Goal: Information Seeking & Learning: Find specific fact

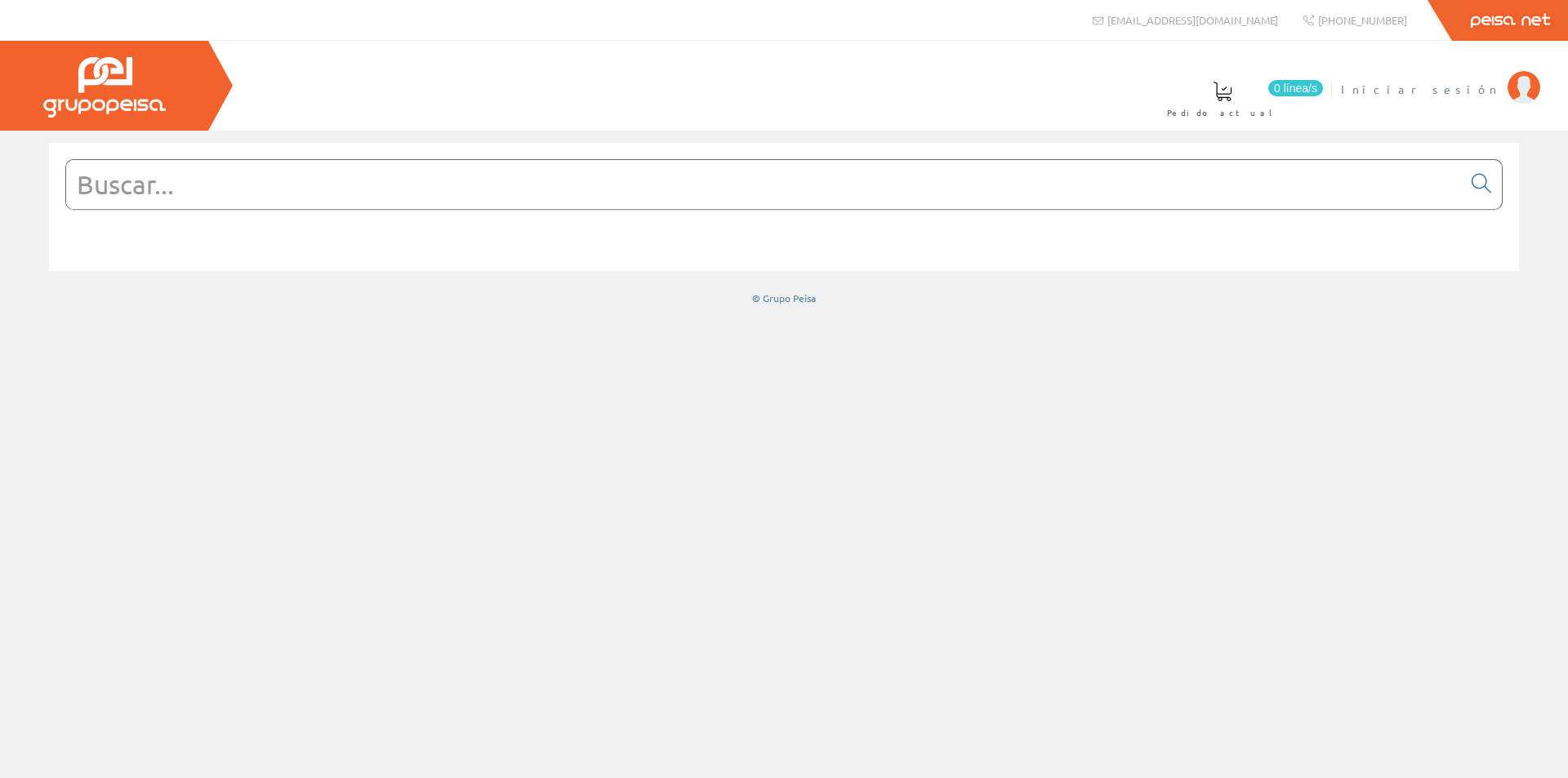
click at [1447, 83] on span "Iniciar sesión" at bounding box center [1420, 89] width 158 height 17
click at [576, 192] on input "text" at bounding box center [764, 184] width 1395 height 49
paste input "ZB4BS844"
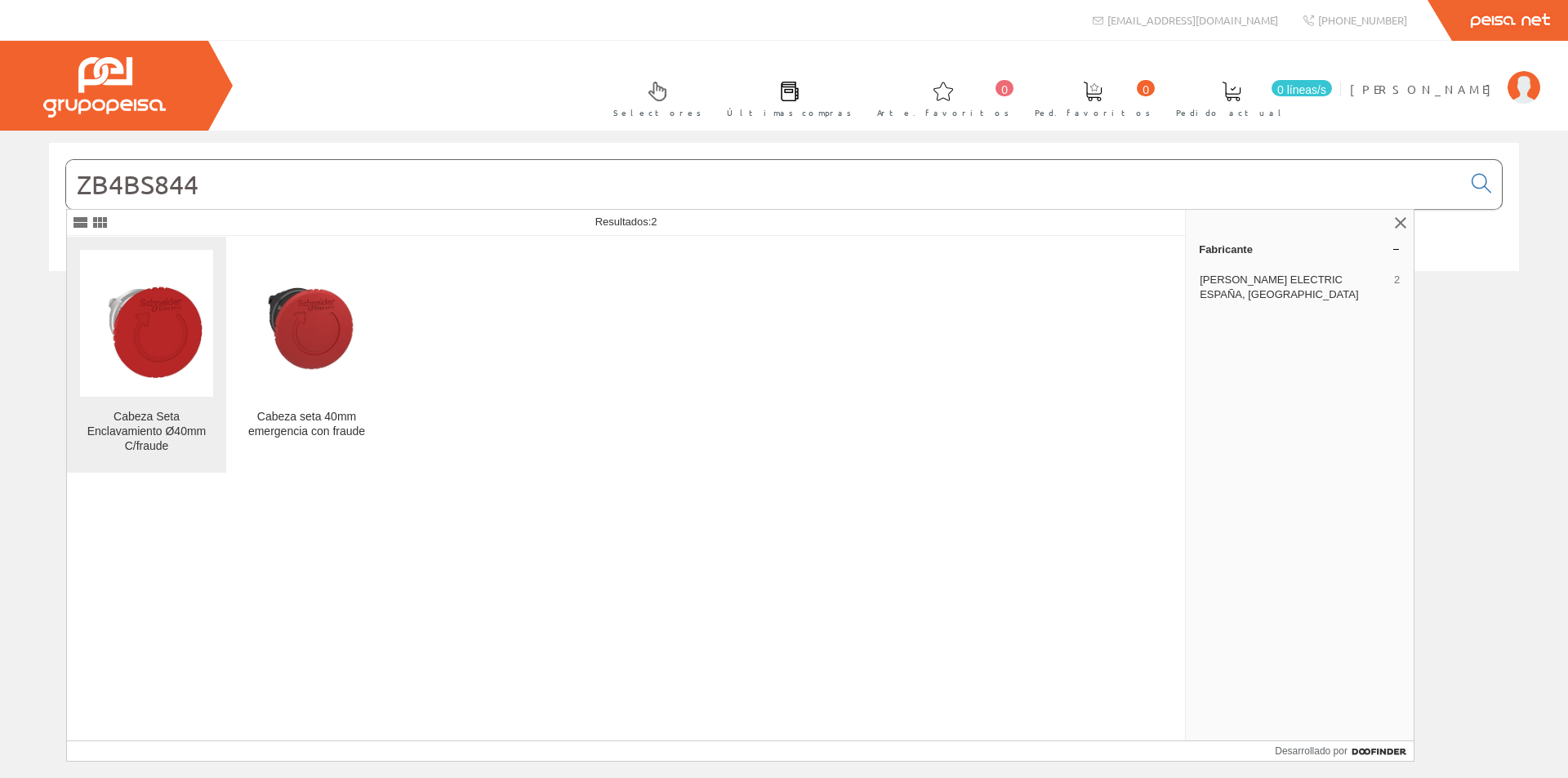
type input "ZB4BS844"
click at [192, 380] on img at bounding box center [146, 323] width 133 height 133
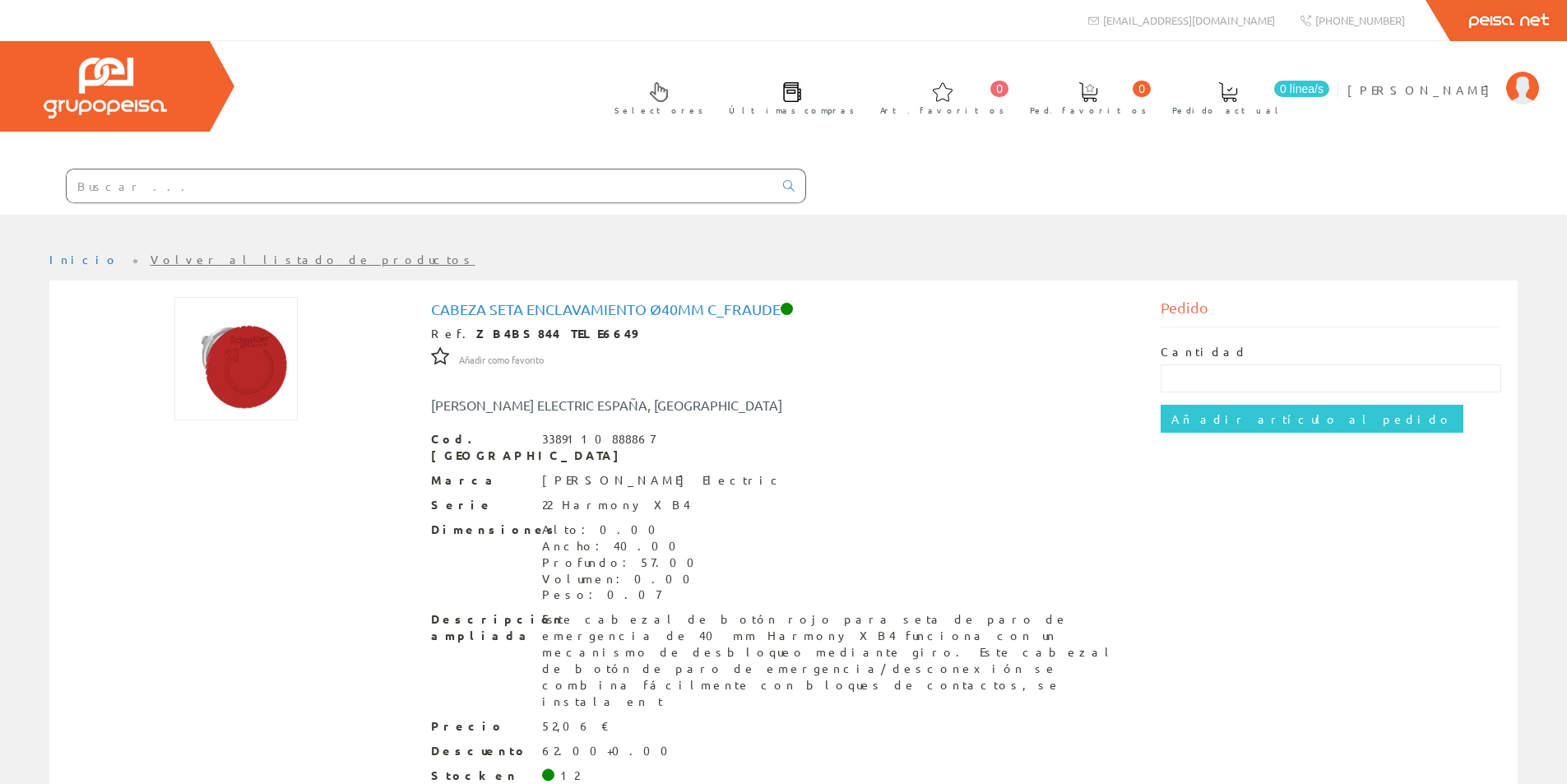
click at [569, 189] on input "text" at bounding box center [420, 185] width 707 height 32
paste input "ZB4BV033"
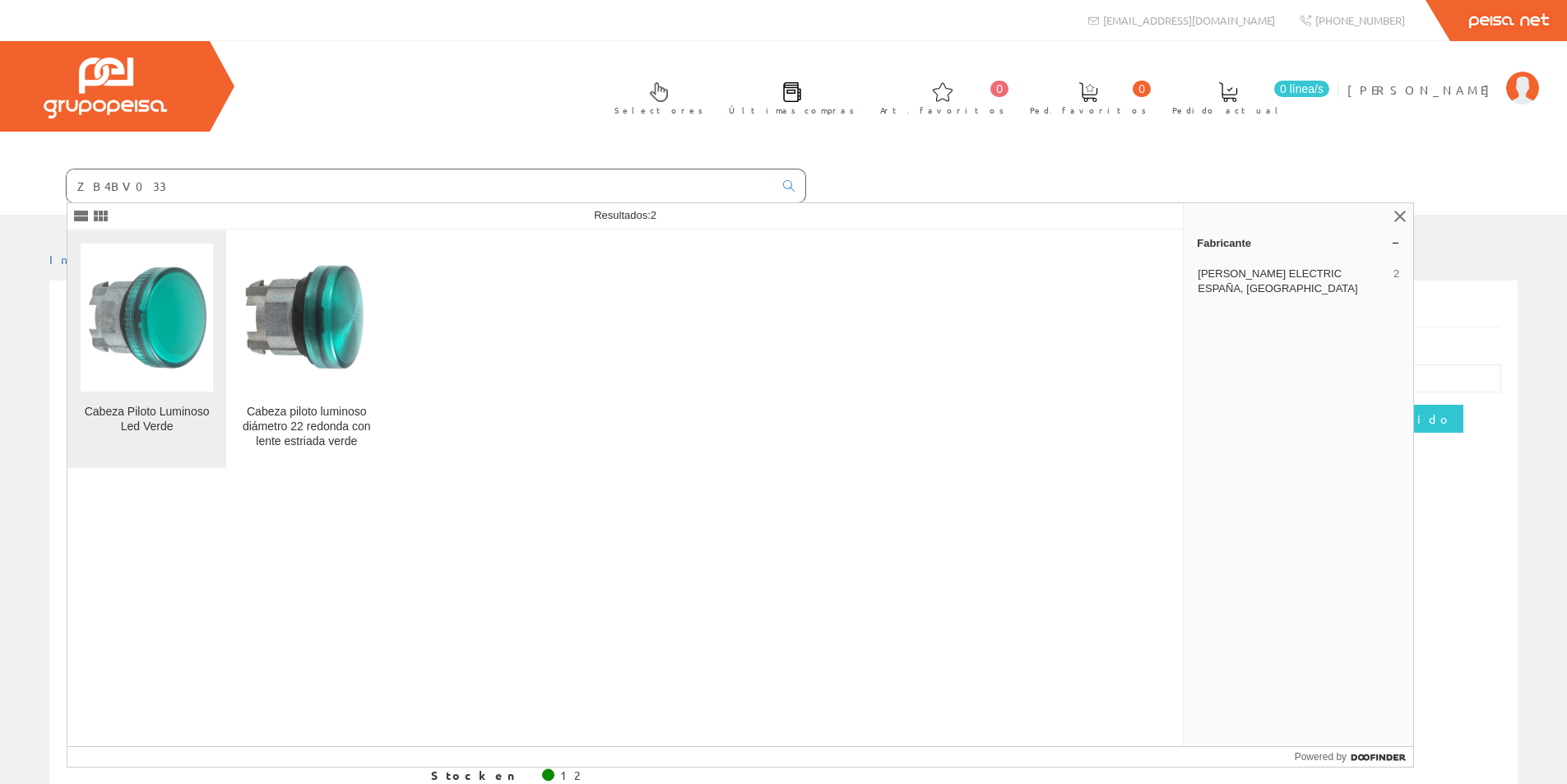
type input "ZB4BV033"
click at [177, 322] on img at bounding box center [147, 317] width 133 height 133
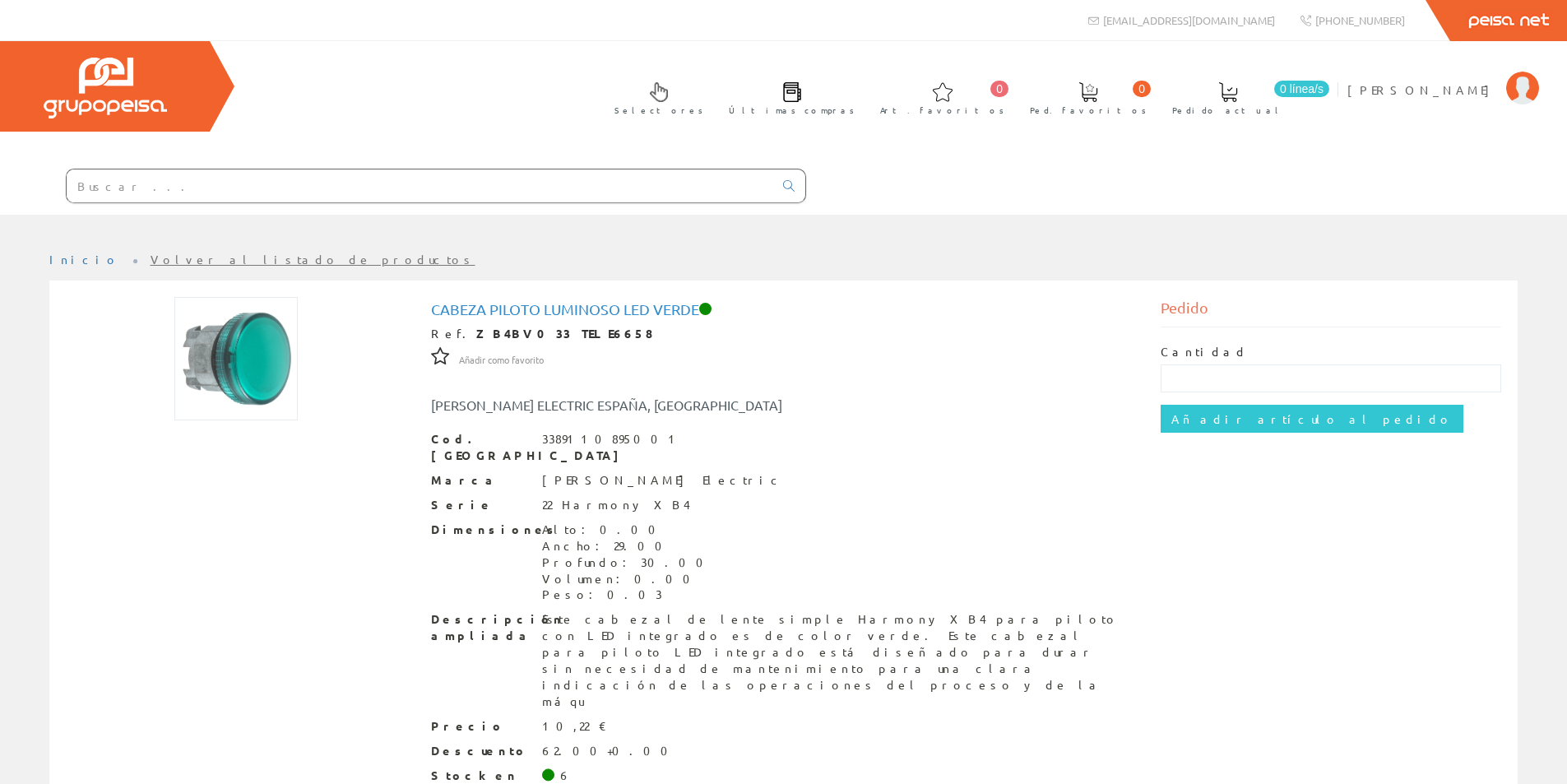
click at [509, 196] on input "text" at bounding box center [420, 185] width 707 height 32
paste input "ZB4BV03"
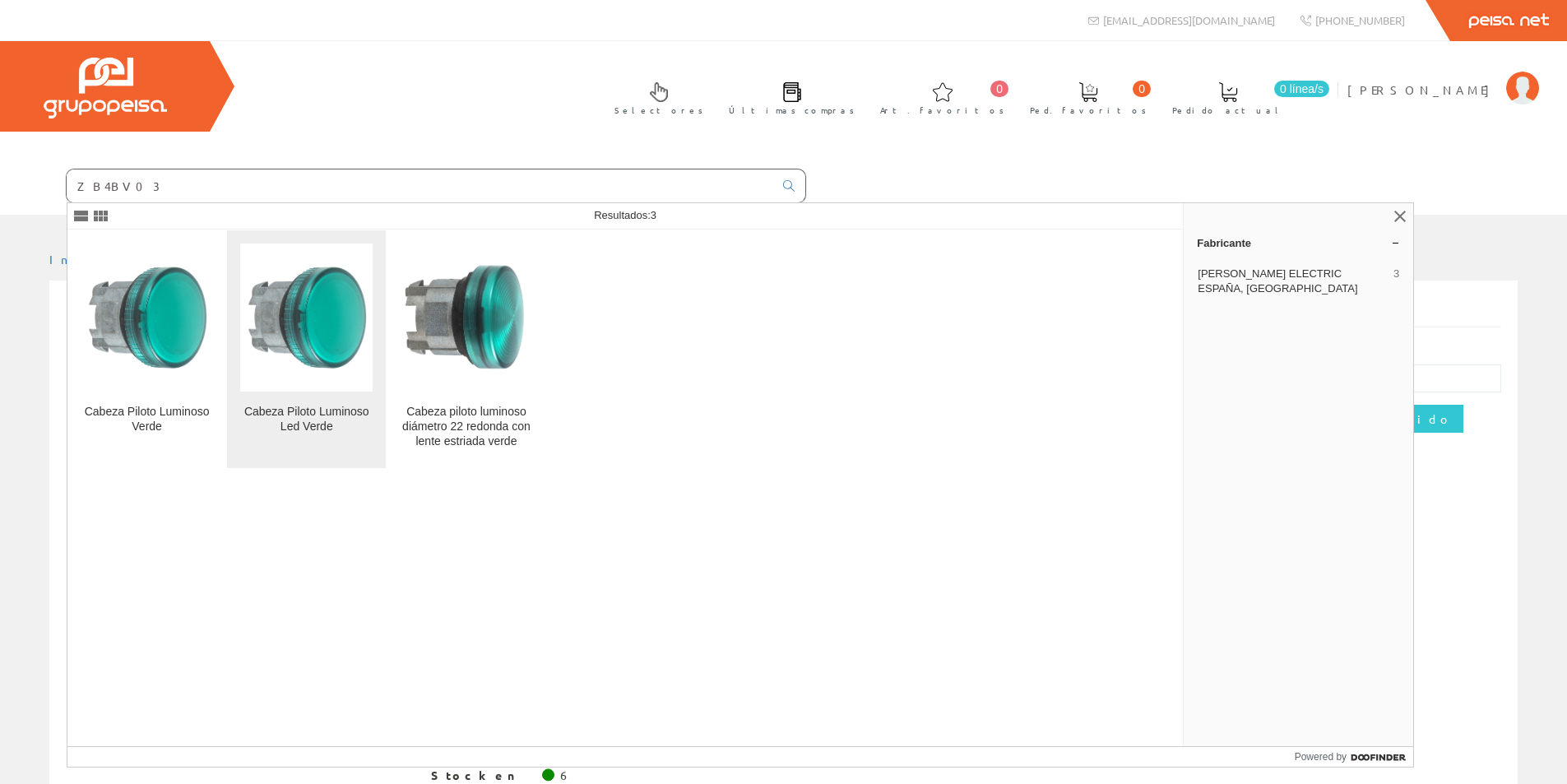
type input "ZB4BV03"
click at [337, 365] on img at bounding box center [306, 317] width 133 height 133
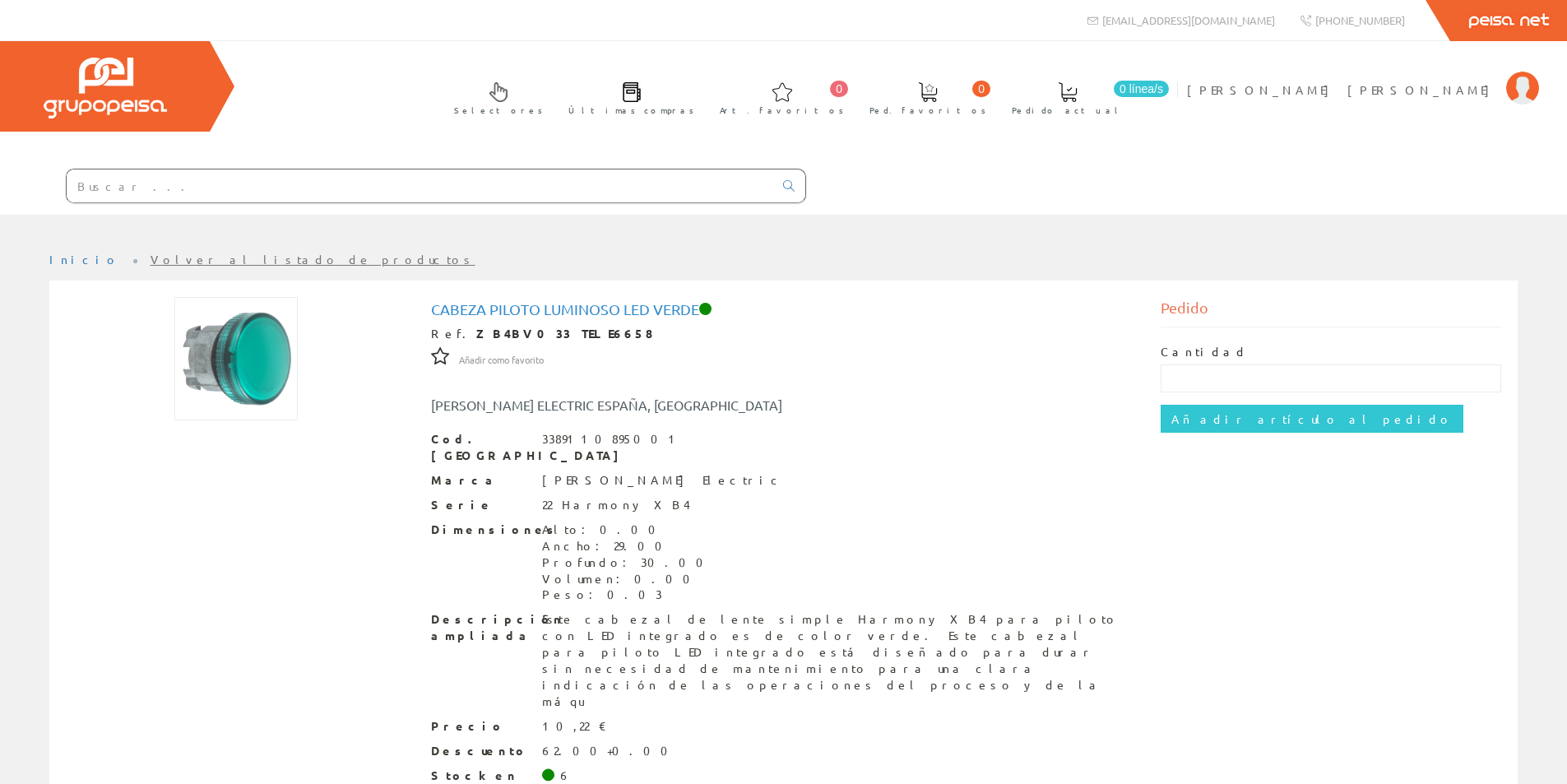
click at [351, 183] on input "text" at bounding box center [420, 185] width 707 height 32
paste input "ZB4BW0M35"
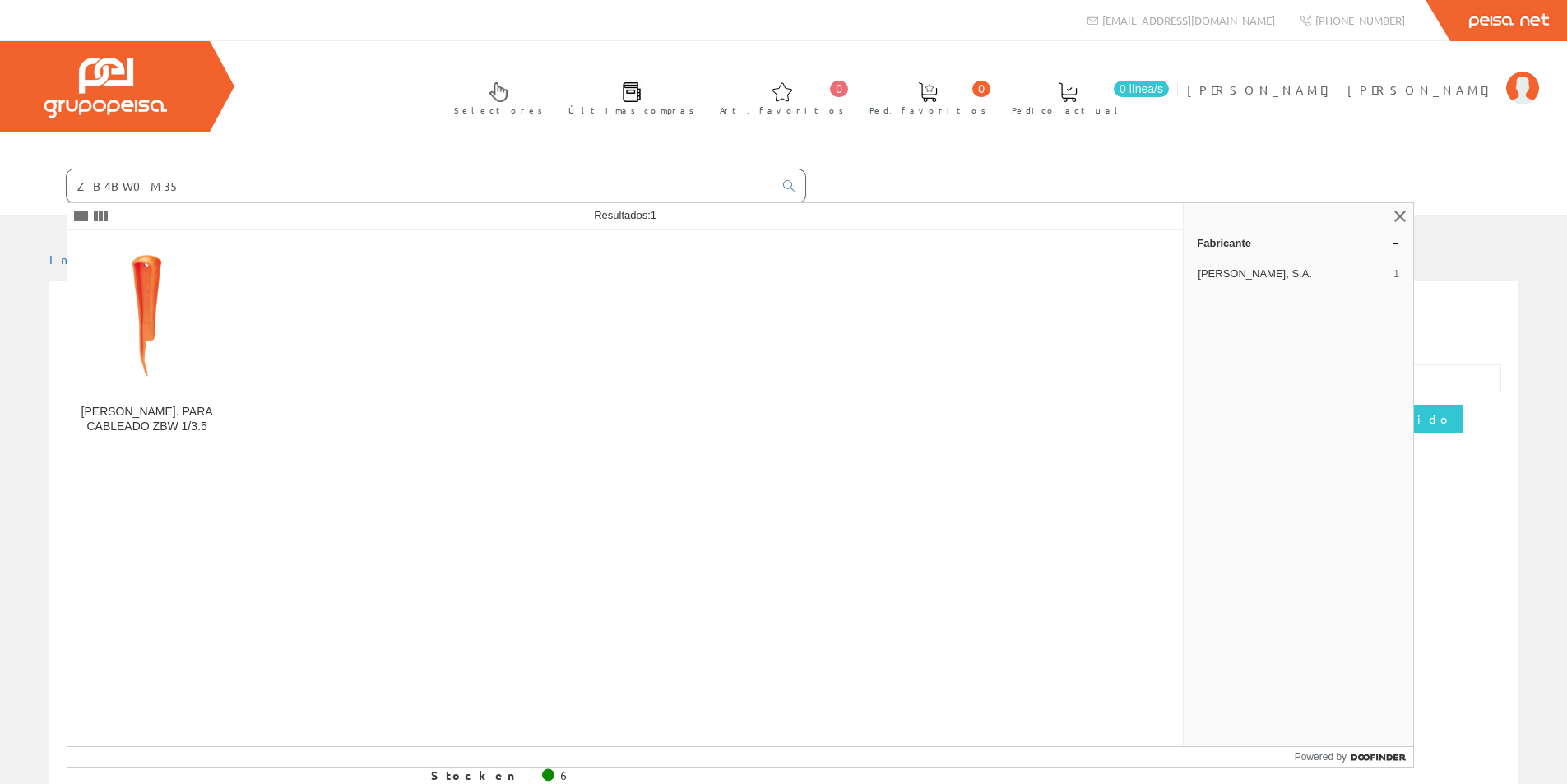
click at [206, 513] on div "HERR. PARA CABLEADO ZBW 1/3.5" at bounding box center [626, 487] width 1117 height 516
click at [663, 180] on input "ZB4BW0M35" at bounding box center [420, 185] width 707 height 32
paste input "ZB4BW35"
drag, startPoint x: 290, startPoint y: 171, endPoint x: 47, endPoint y: 165, distance: 243.1
click at [47, 165] on div "ZB4BW0M35ZB4BW35" at bounding box center [403, 186] width 807 height 56
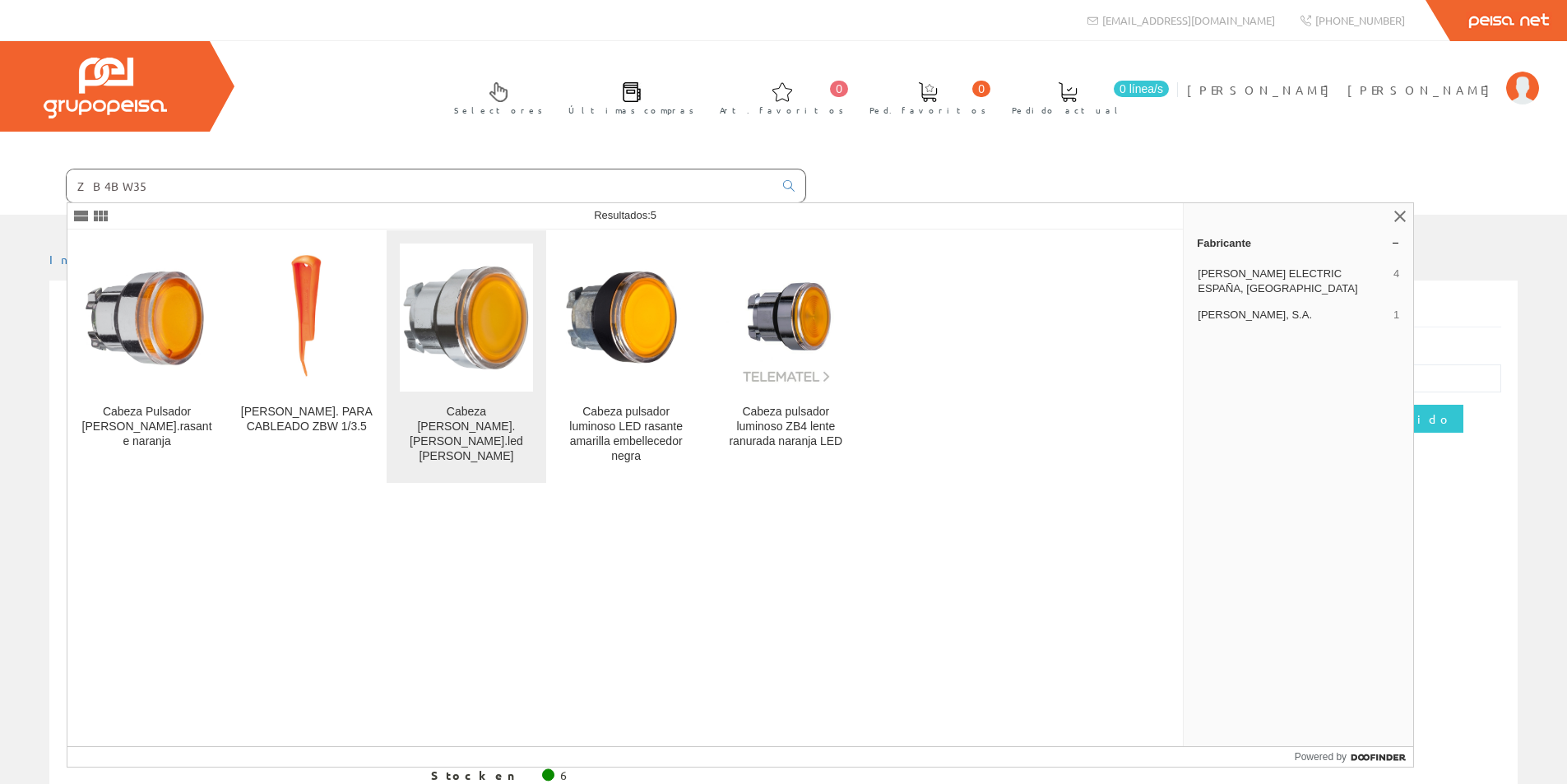
type input "ZB4BW35"
click at [413, 345] on img at bounding box center [465, 317] width 133 height 133
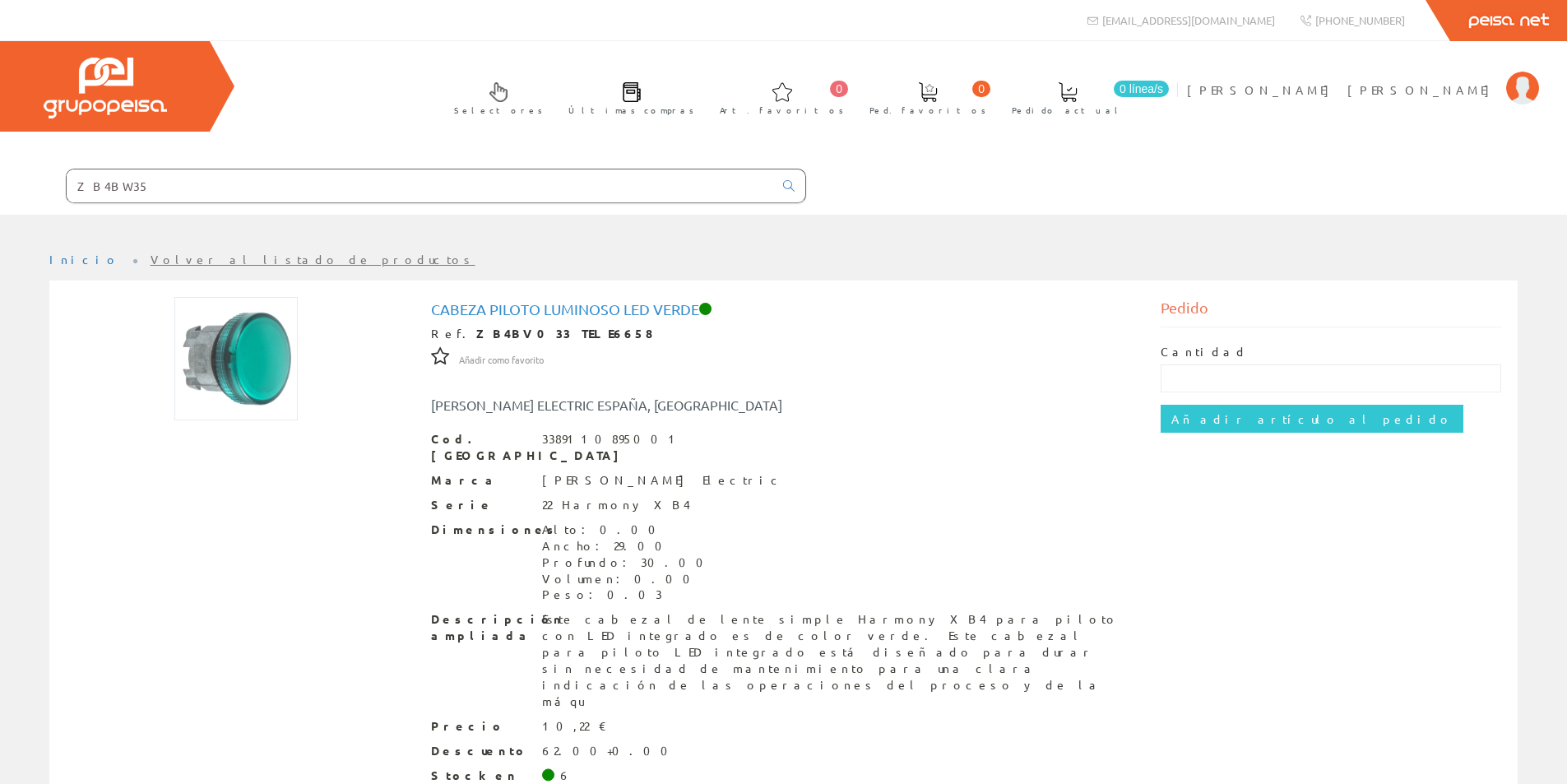
paste input "ZB4BW35"
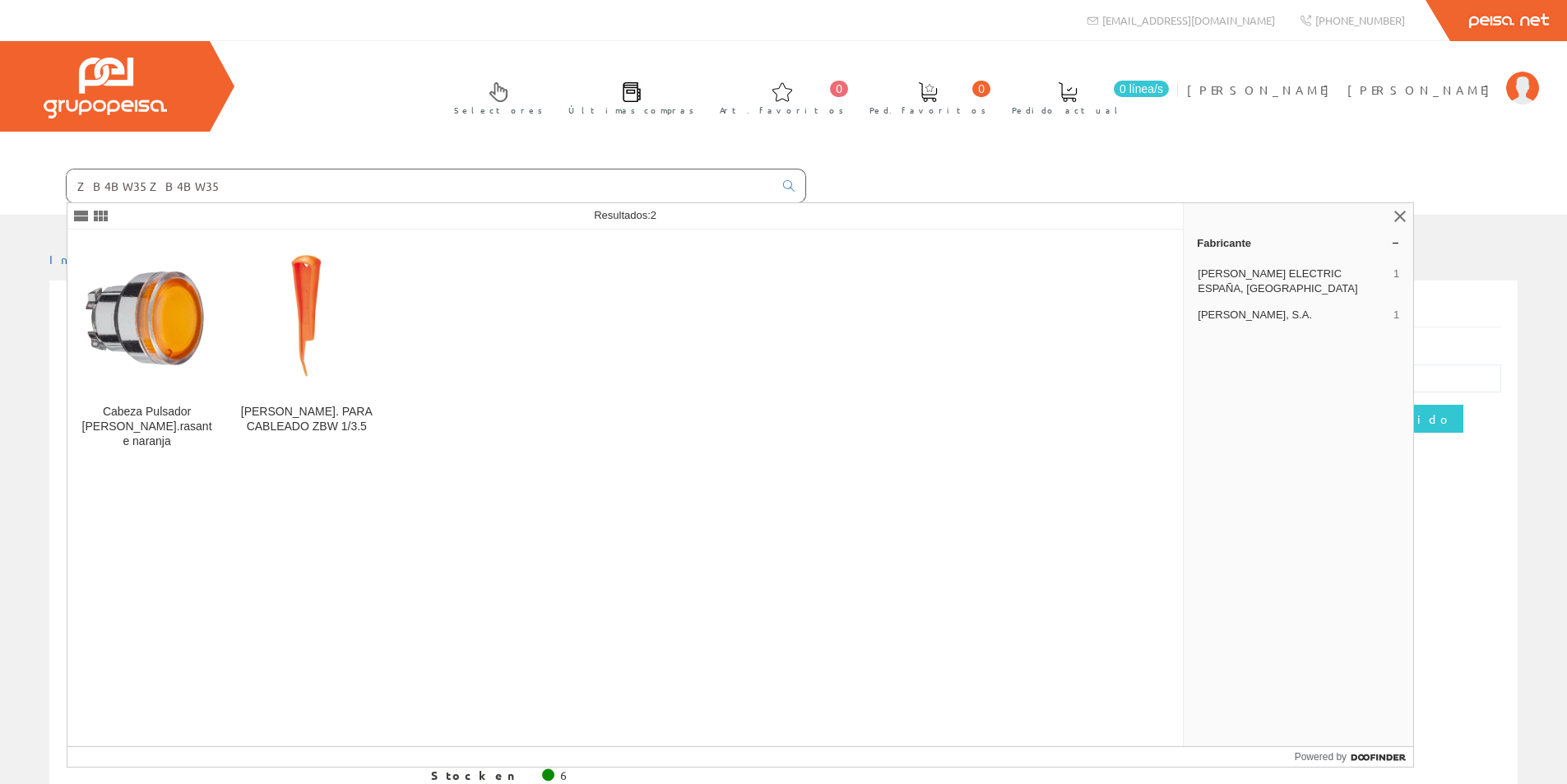
drag, startPoint x: 247, startPoint y: 192, endPoint x: 78, endPoint y: 186, distance: 169.1
click at [78, 186] on input "ZB4BW35ZB4BW35" at bounding box center [420, 185] width 707 height 32
type input "ZB4BW35"
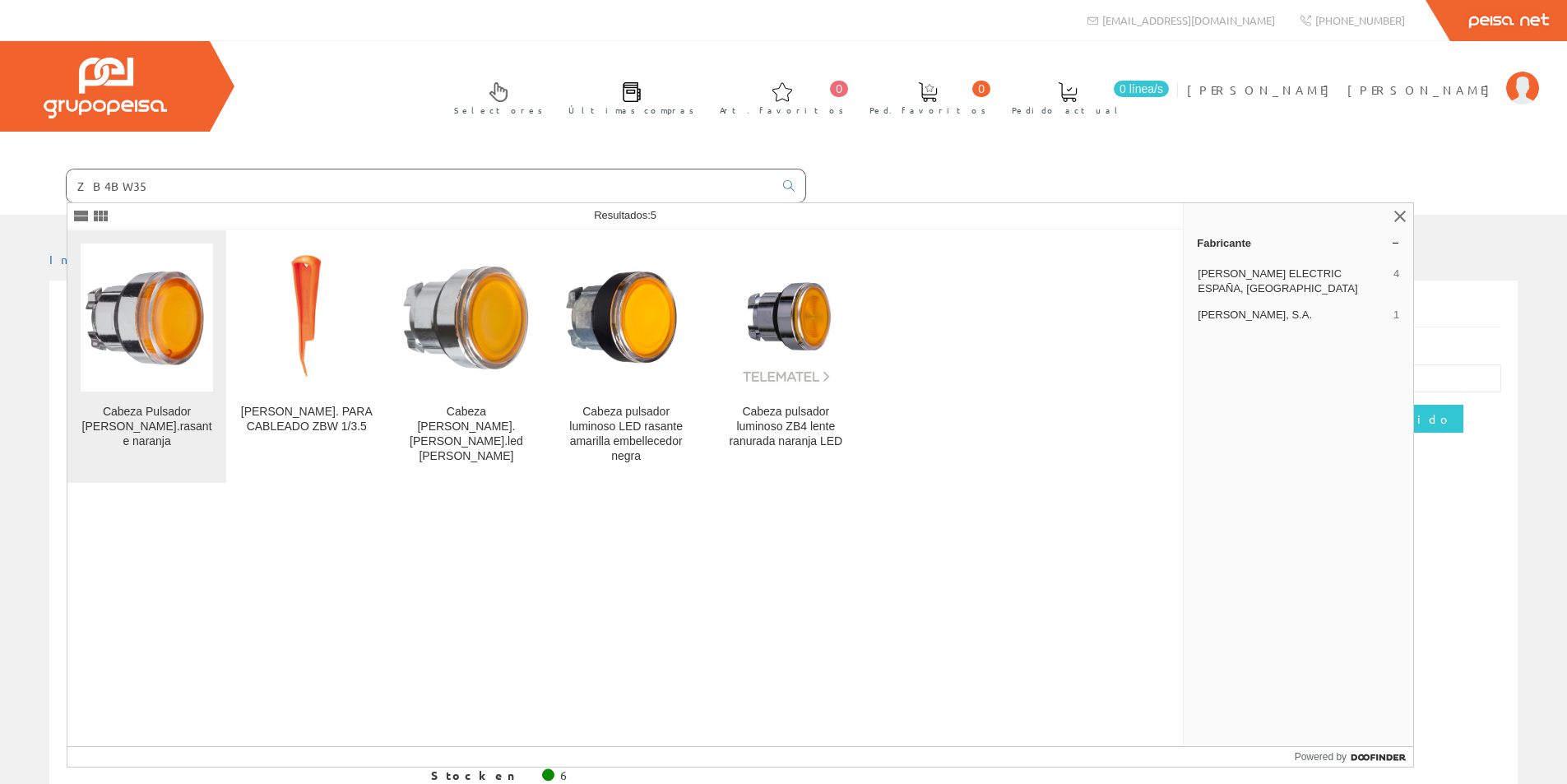
click at [182, 335] on img at bounding box center [147, 317] width 133 height 133
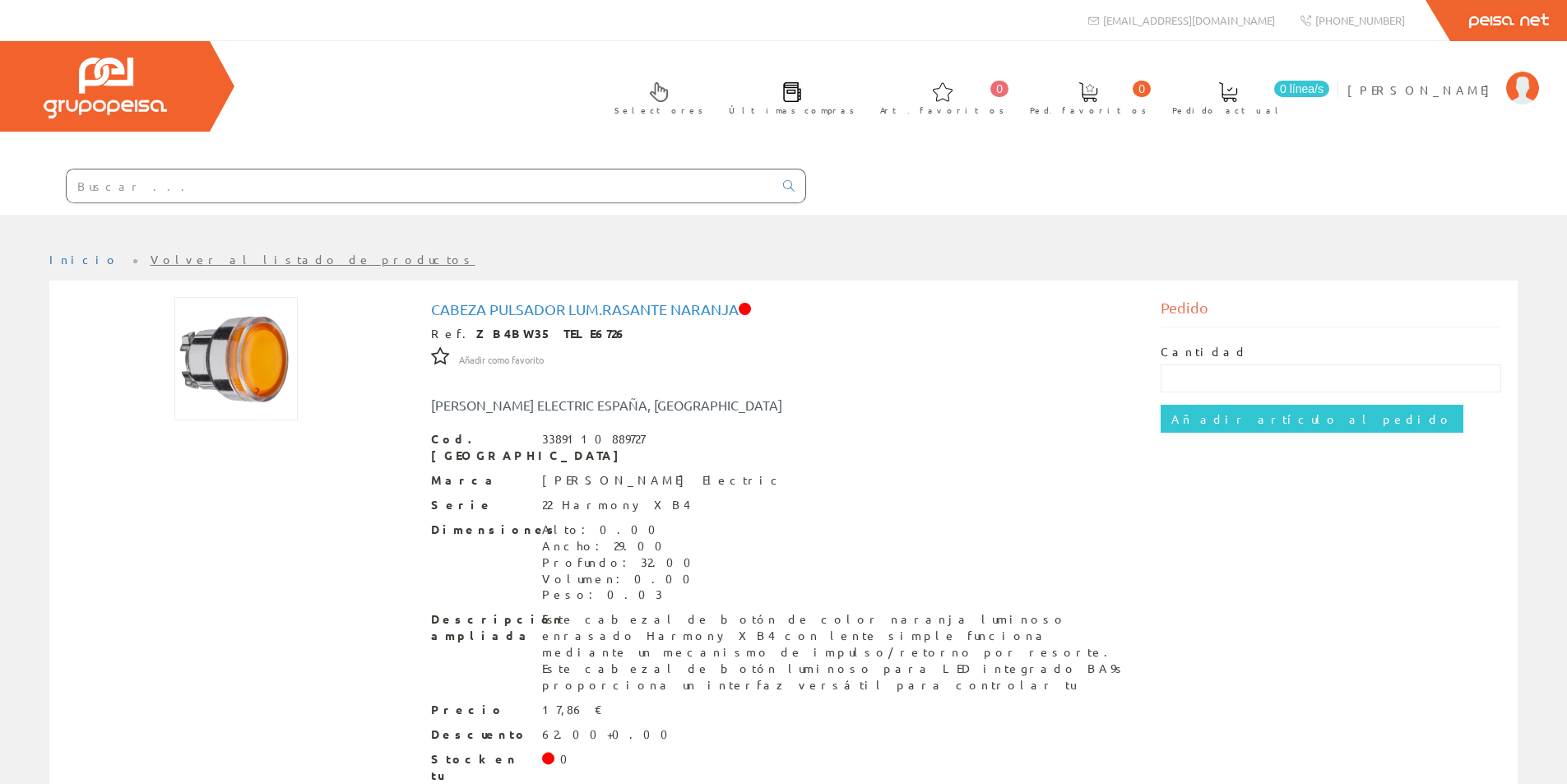
click at [369, 177] on input "text" at bounding box center [420, 185] width 707 height 32
paste input "ZB4BD3"
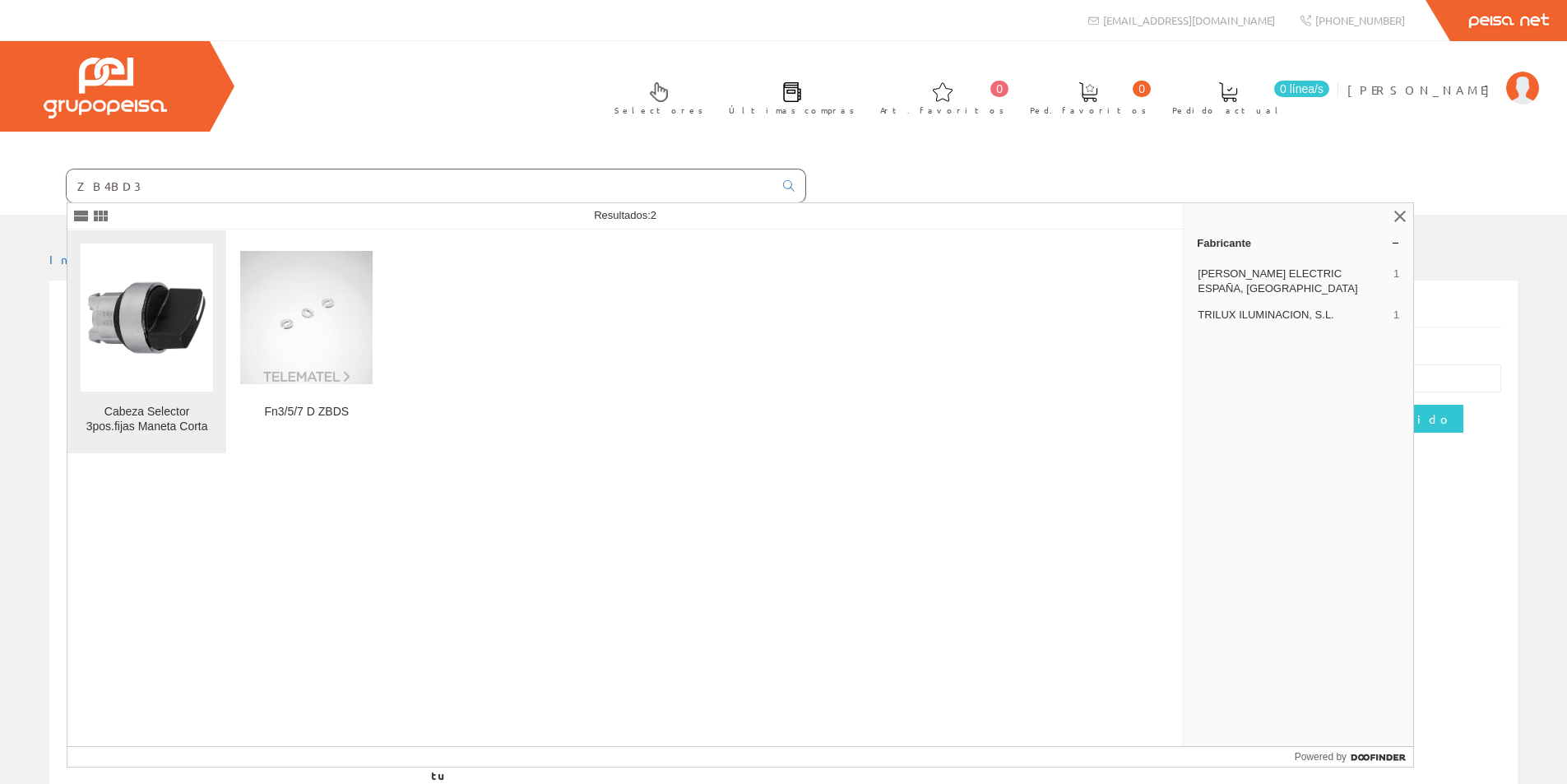
type input "ZB4BD3"
click at [138, 429] on div "Cabeza Selector 3pos.fijas Maneta Corta" at bounding box center [147, 420] width 133 height 30
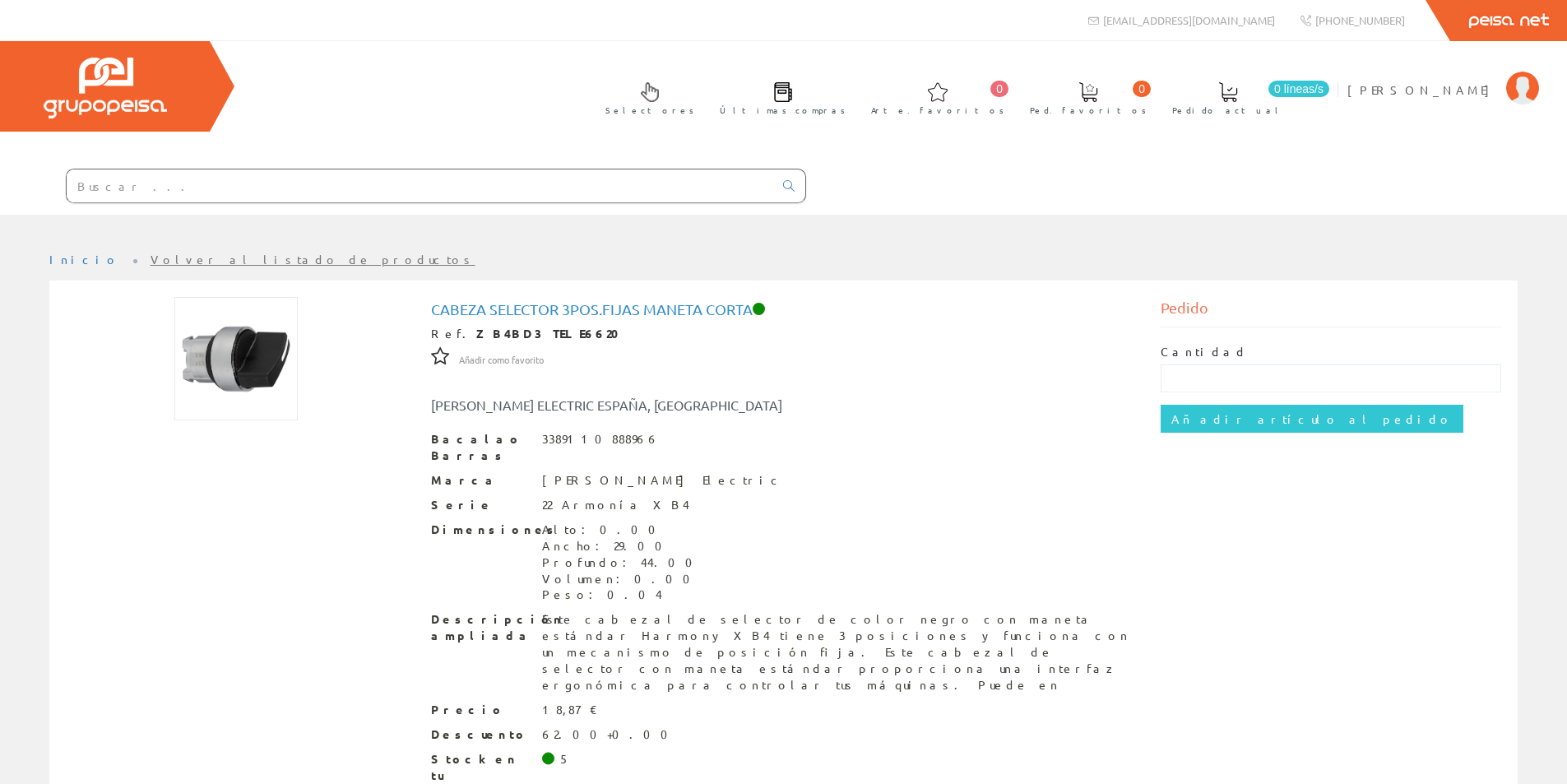
click at [262, 184] on input "text" at bounding box center [420, 185] width 707 height 32
paste input "ZB4BW0M35"
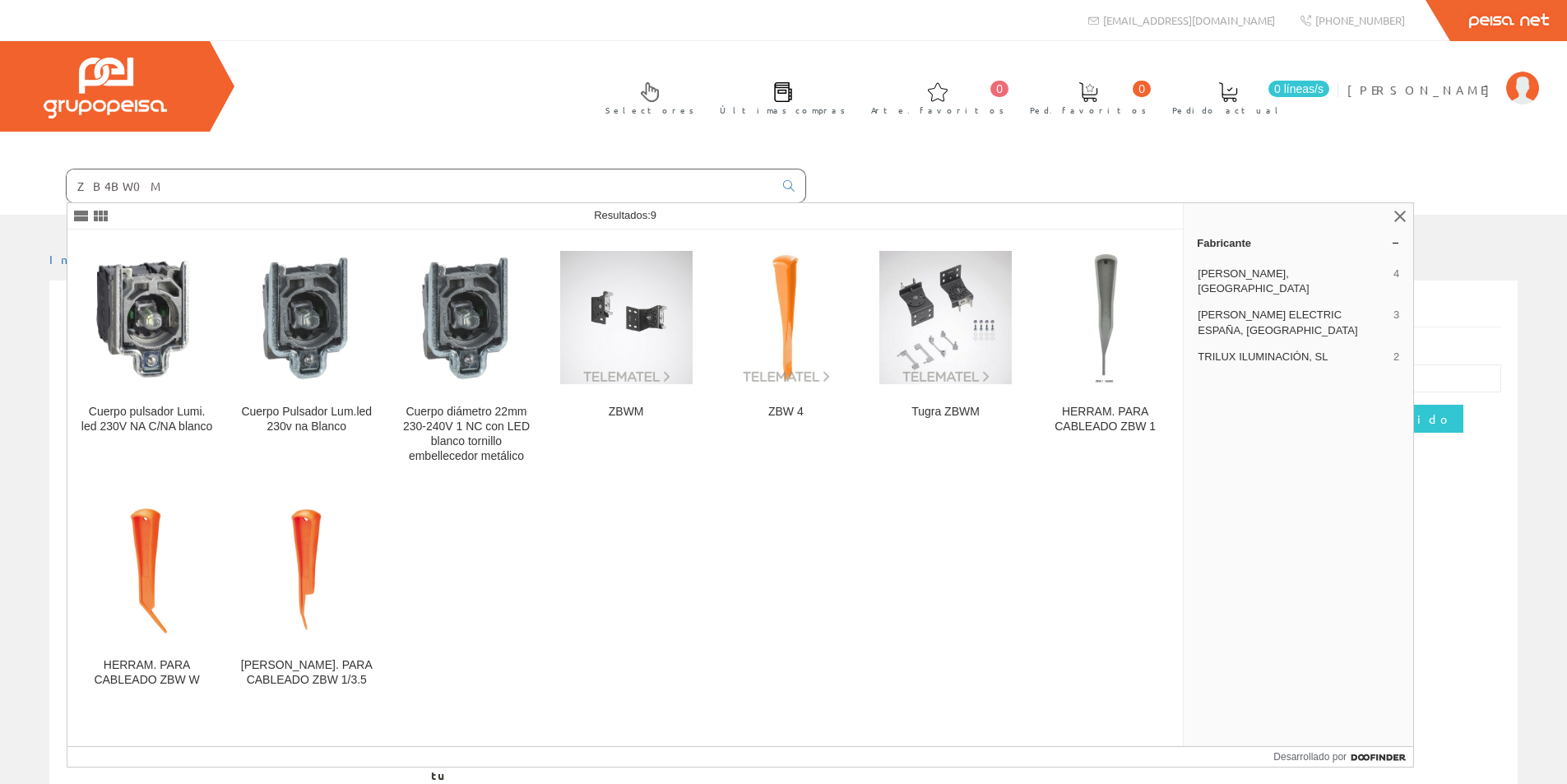
type input "ZB4BW0"
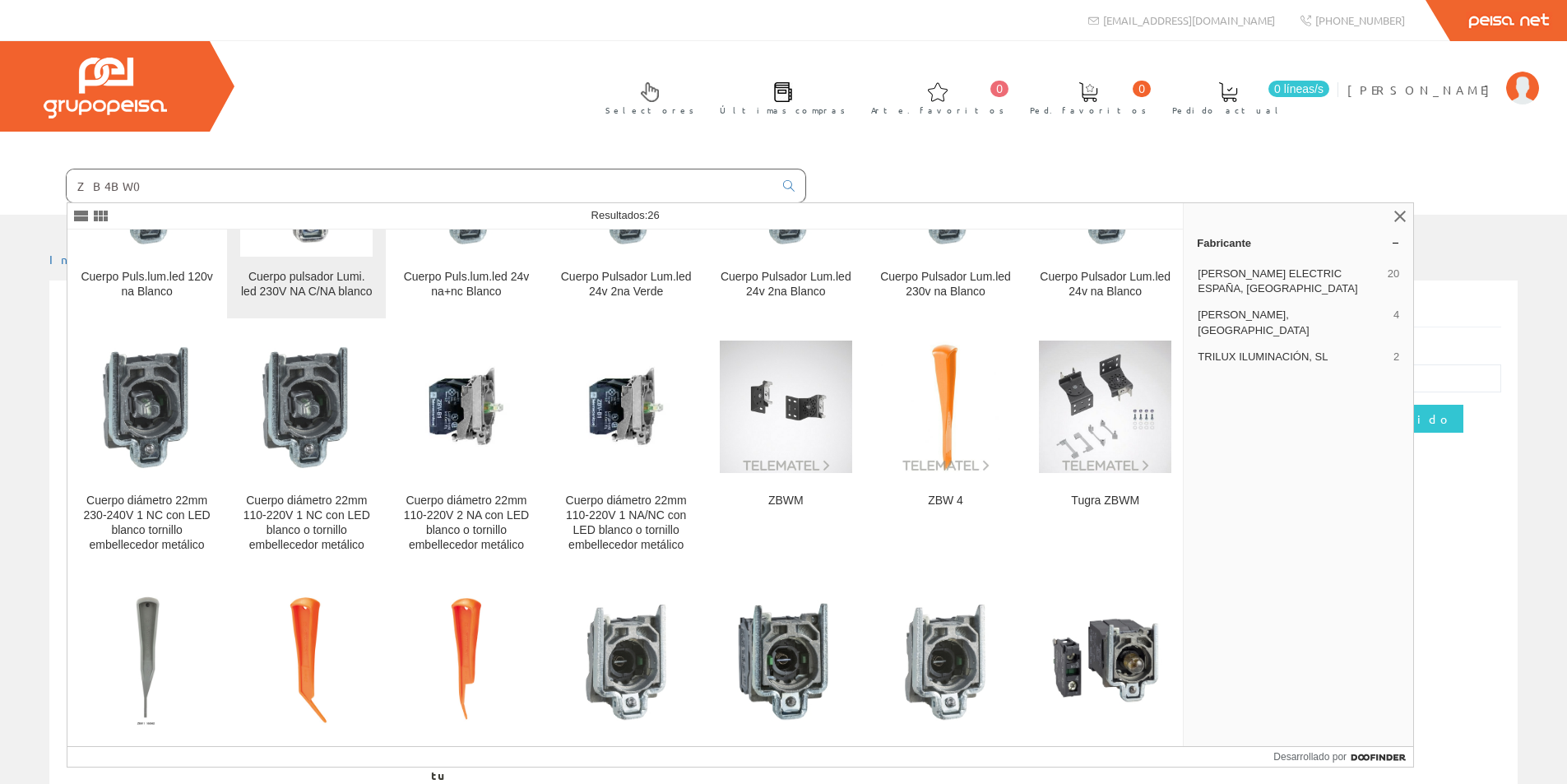
scroll to position [164, 0]
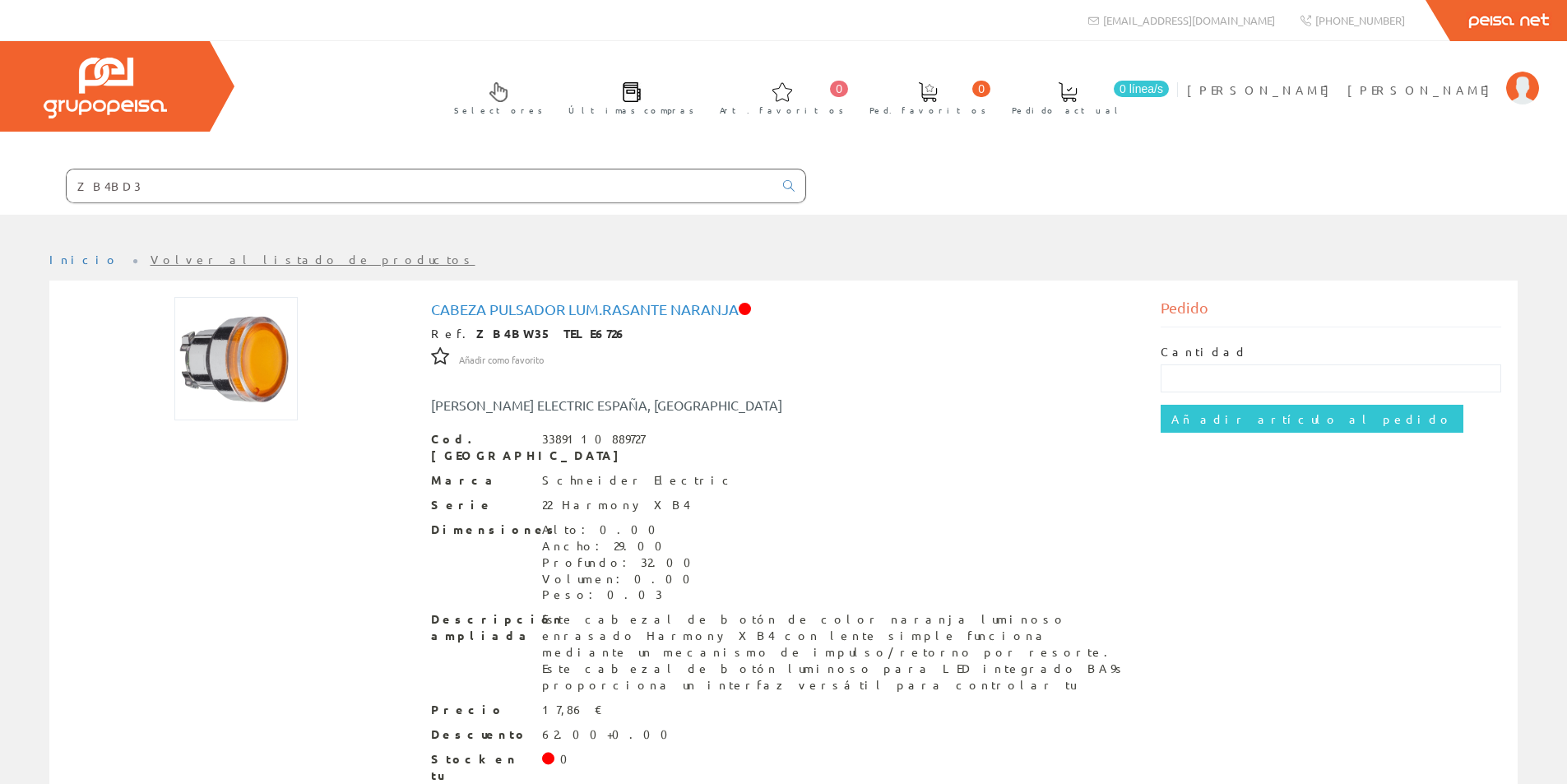
click at [447, 178] on input "ZB4BD3" at bounding box center [420, 185] width 707 height 32
drag, startPoint x: 447, startPoint y: 178, endPoint x: 32, endPoint y: 174, distance: 415.0
click at [32, 174] on form "ZB4BD3" at bounding box center [403, 185] width 807 height 34
paste input "Cuerpo pul.Lumi.Led 230v na+nc verde"
type input "Cuerpo pul.Lumi.Led 230v na+nc verde"
